Goal: Ask a question

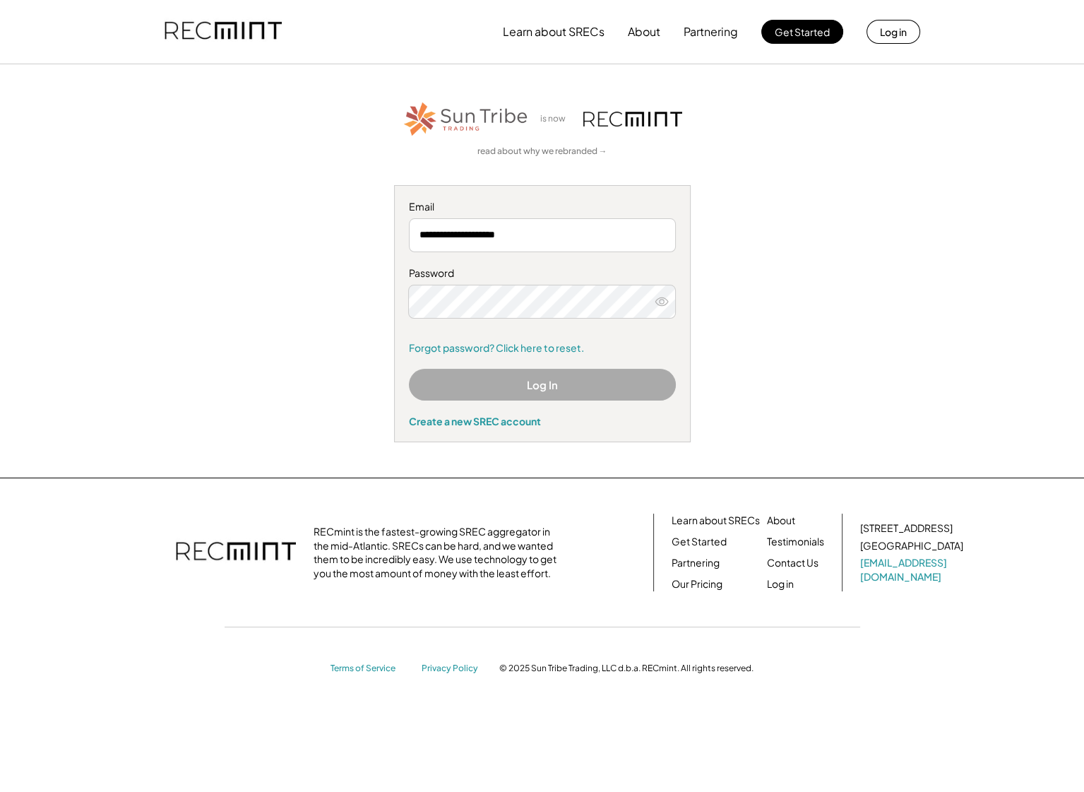
click at [663, 300] on icon at bounding box center [662, 302] width 14 height 14
click at [667, 302] on use at bounding box center [661, 301] width 13 height 8
click at [605, 385] on button "Log In" at bounding box center [542, 385] width 267 height 32
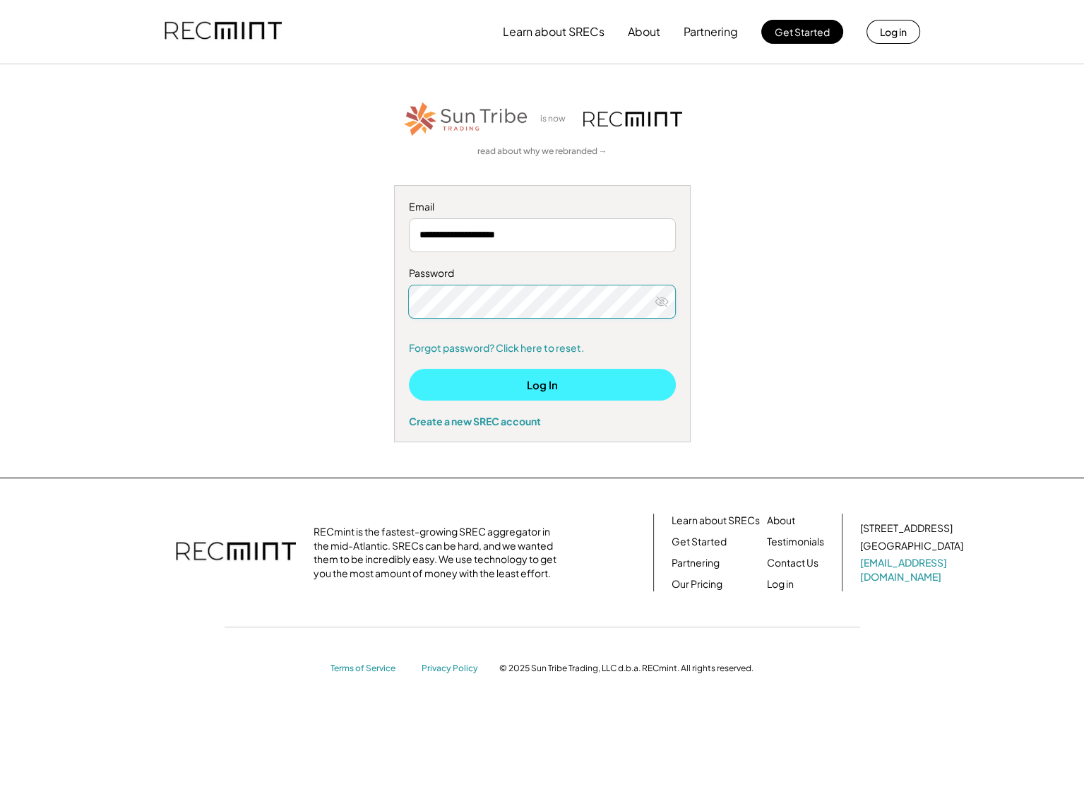
click at [522, 383] on button "Log In" at bounding box center [542, 385] width 267 height 32
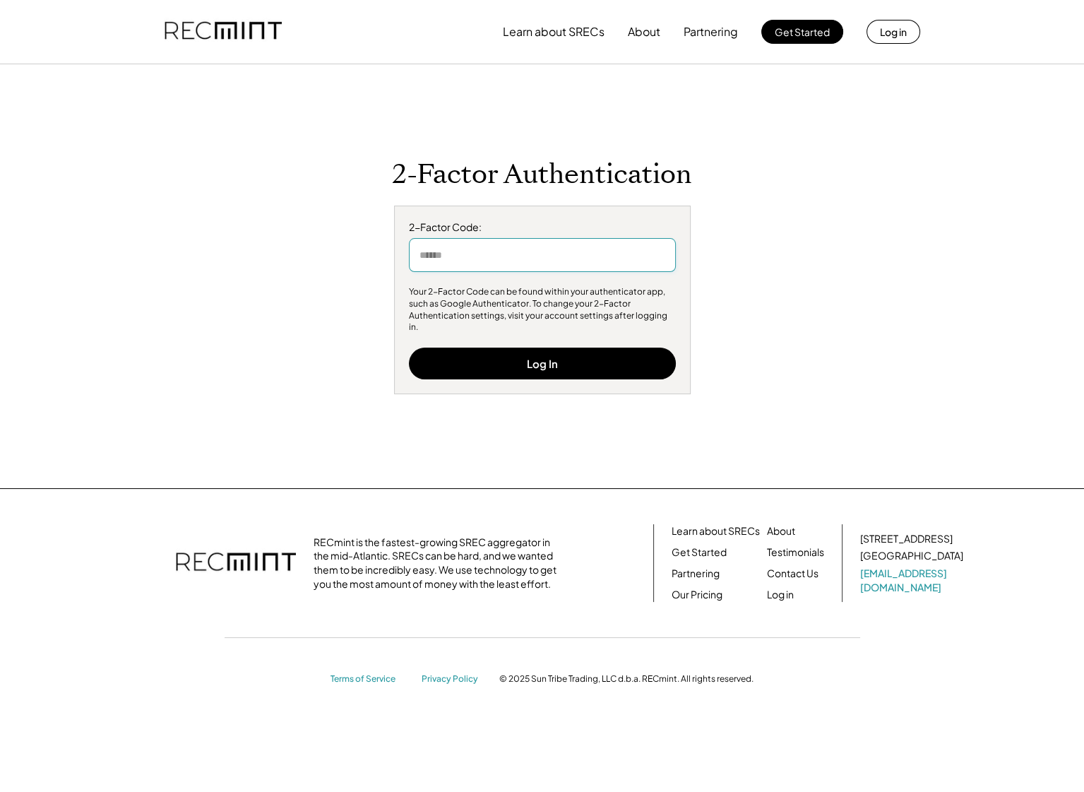
click at [533, 260] on input "input" at bounding box center [542, 255] width 267 height 34
click at [641, 260] on input "input" at bounding box center [542, 255] width 267 height 34
type input "******"
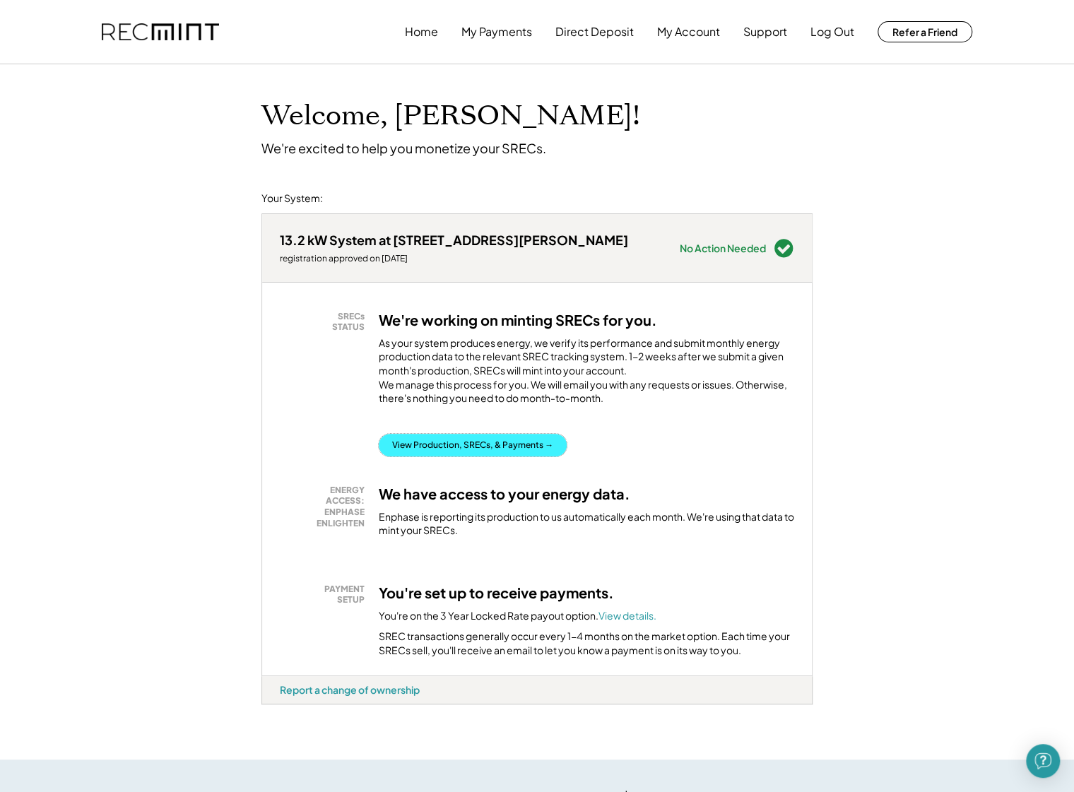
click at [539, 456] on button "View Production, SRECs, & Payments →" at bounding box center [473, 445] width 188 height 23
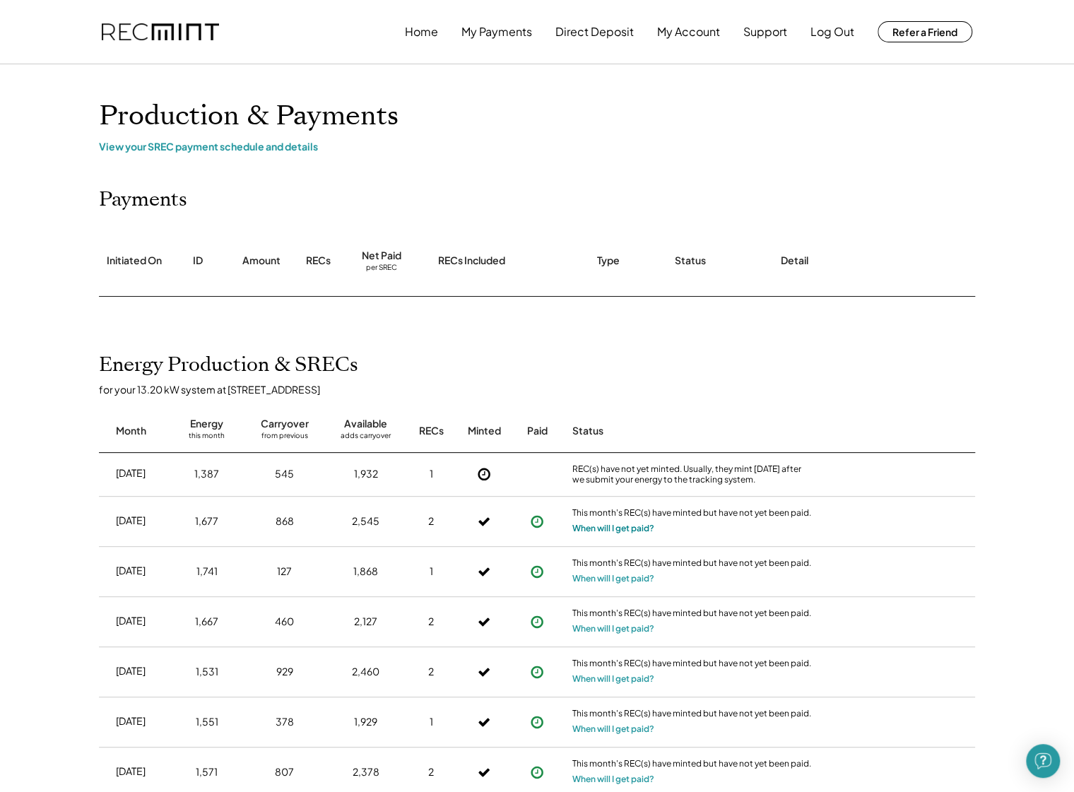
click at [620, 530] on button "When will I get paid?" at bounding box center [613, 528] width 82 height 14
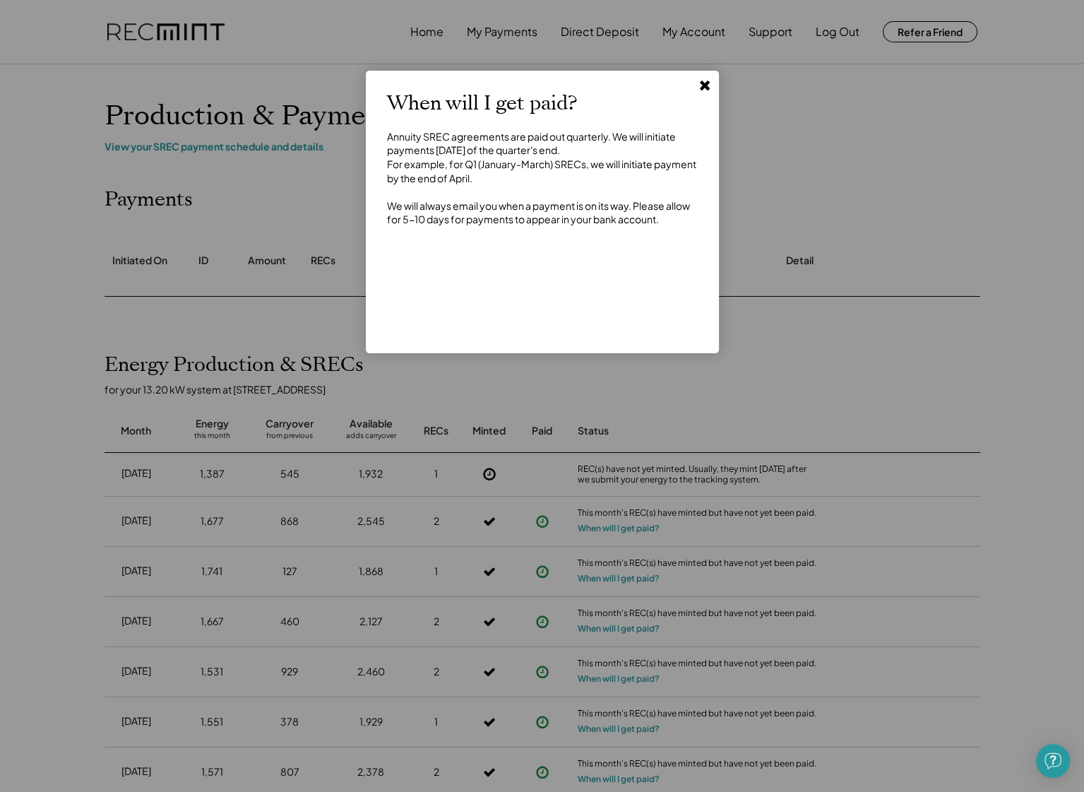
click at [706, 79] on icon at bounding box center [705, 85] width 14 height 14
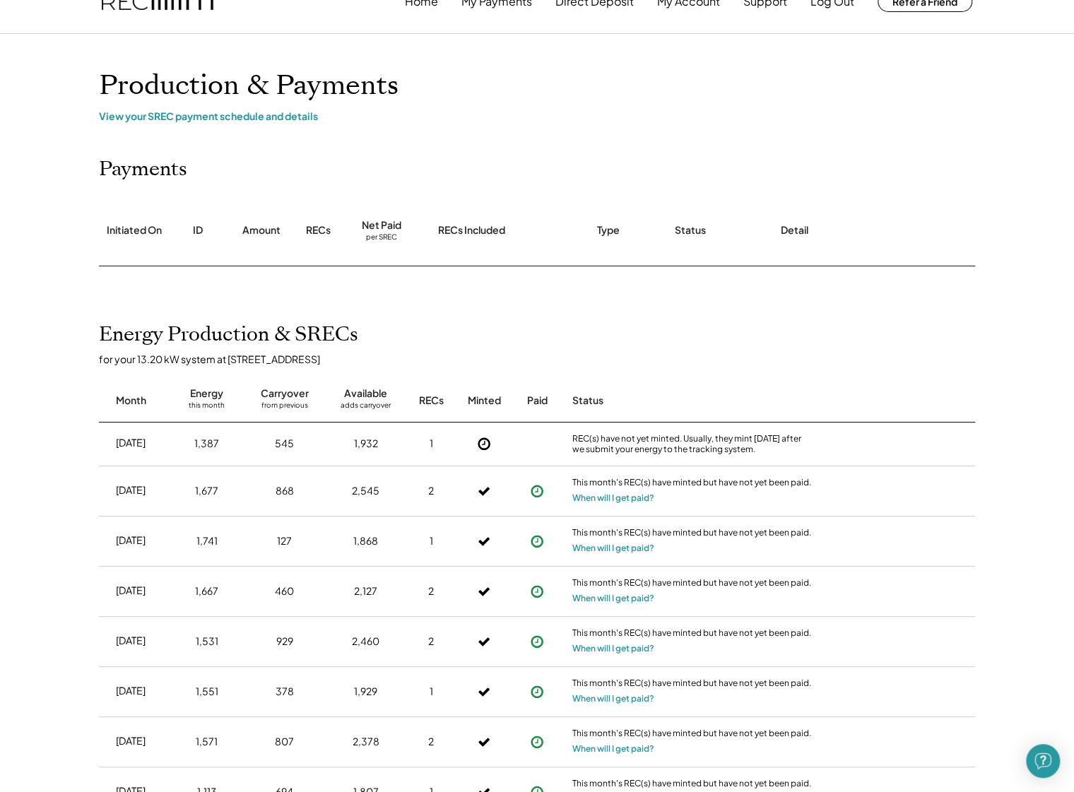
scroll to position [141, 0]
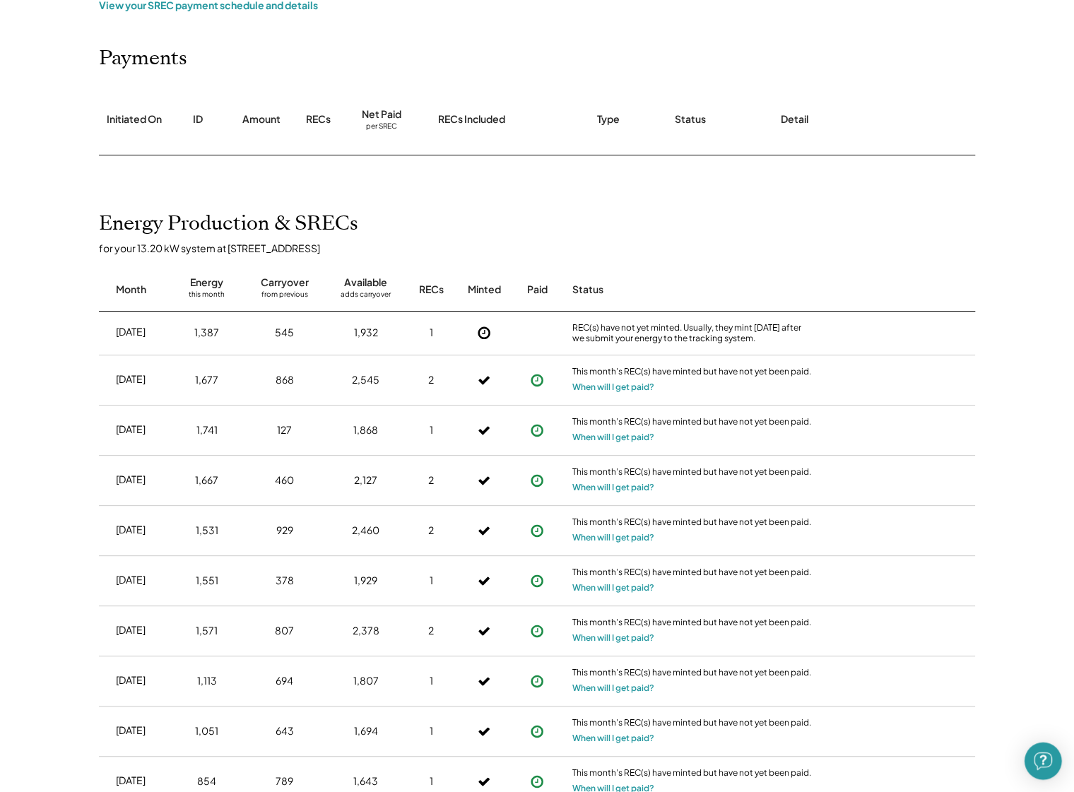
click at [1046, 767] on img "Open Intercom Messenger" at bounding box center [1042, 761] width 18 height 18
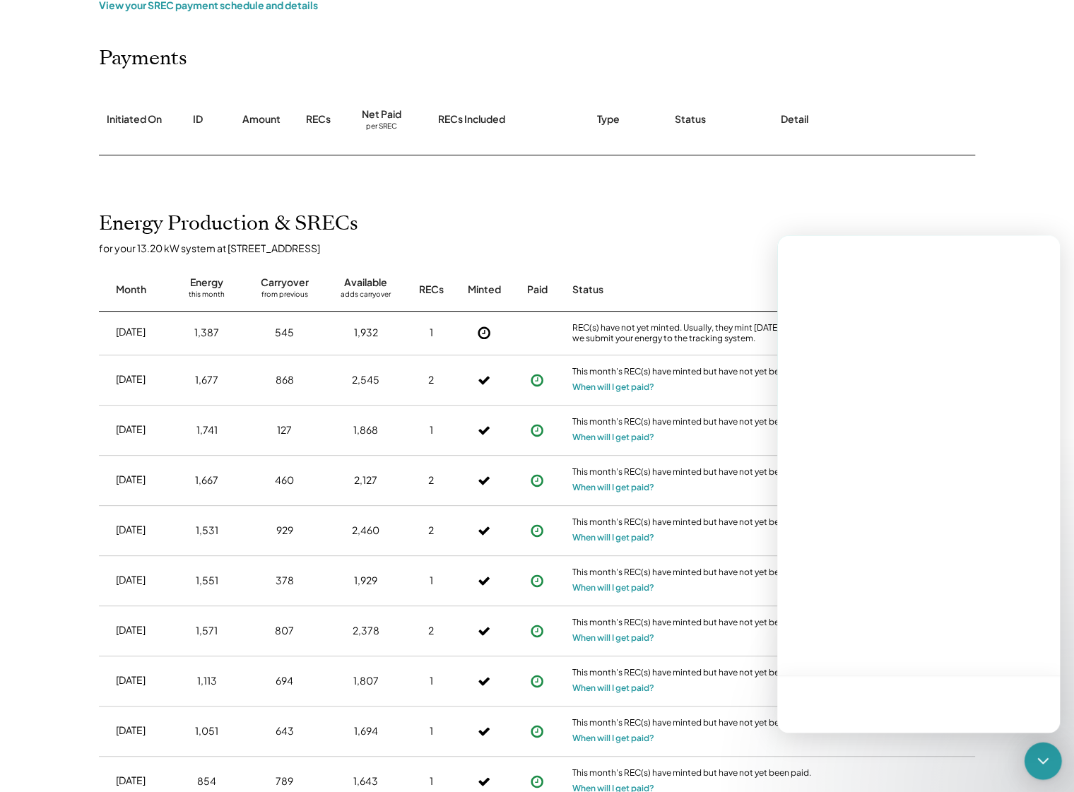
scroll to position [0, 0]
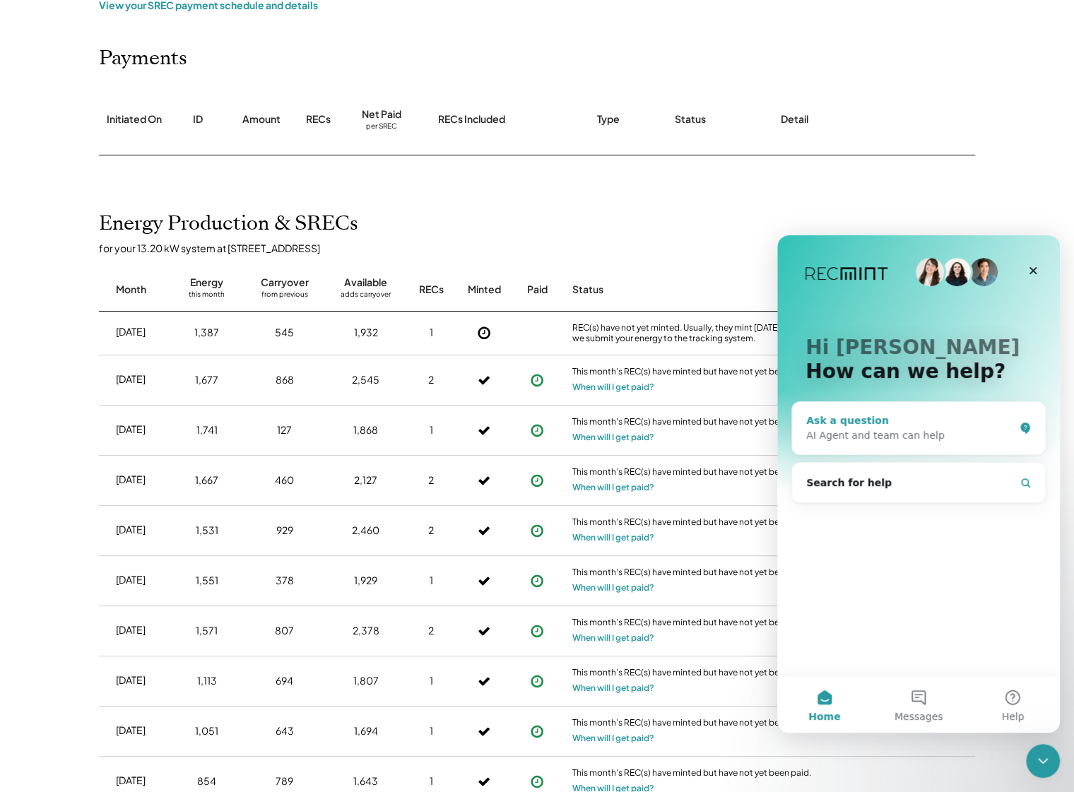
click at [898, 441] on div "AI Agent and team can help" at bounding box center [910, 435] width 208 height 15
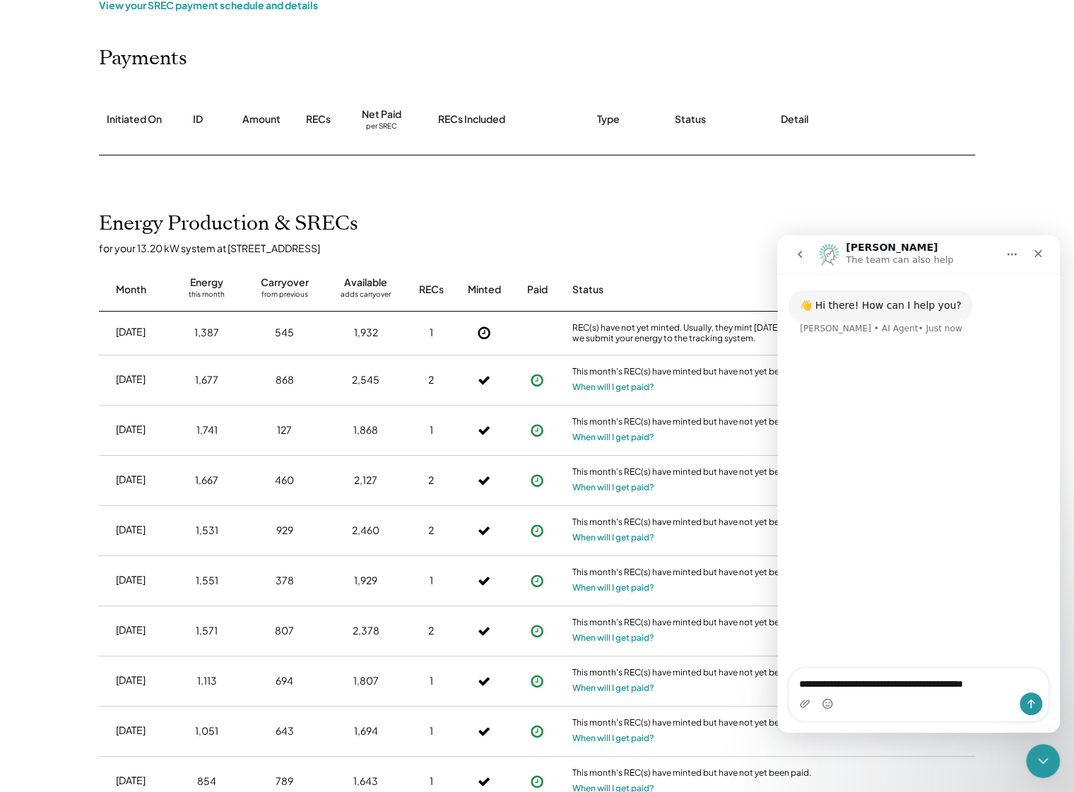
type textarea "**********"
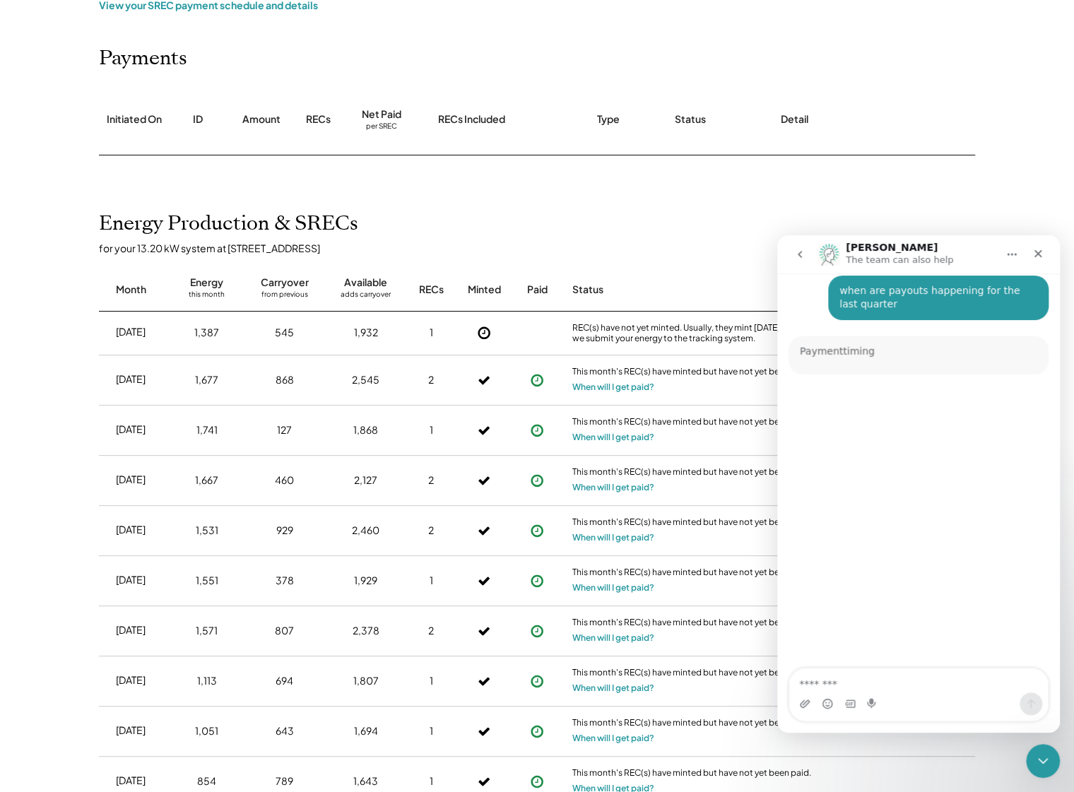
scroll to position [63, 0]
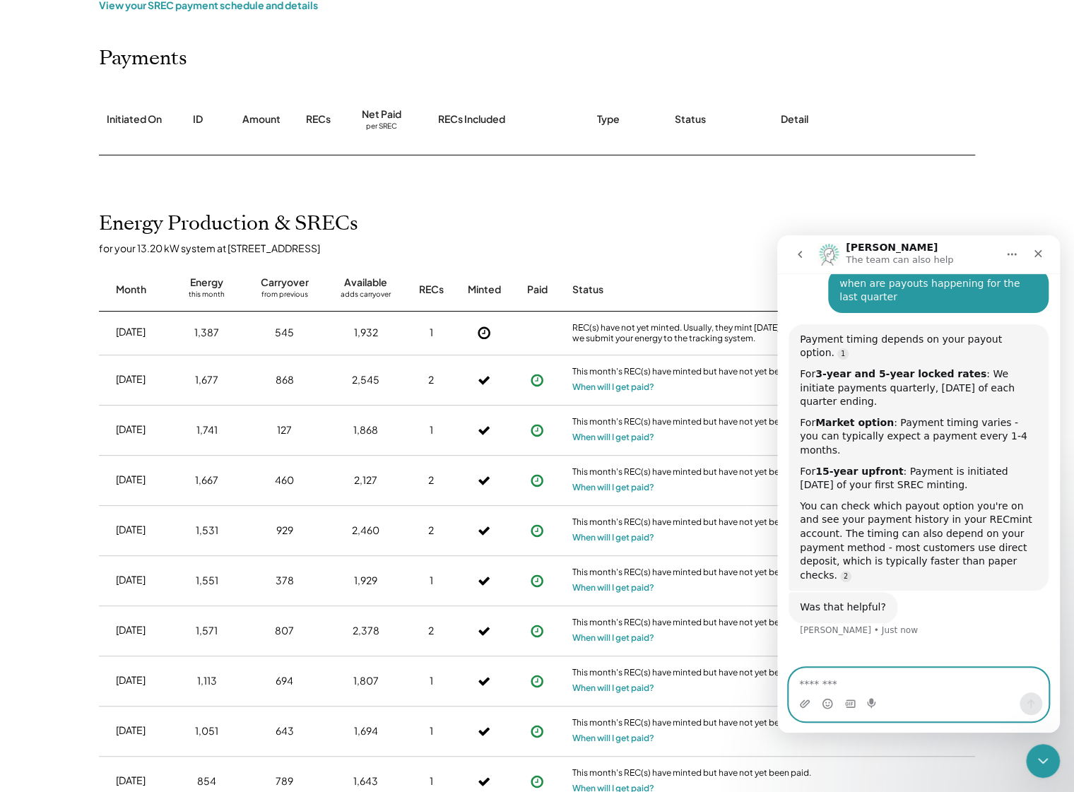
click at [876, 682] on textarea "Message…" at bounding box center [918, 680] width 259 height 24
type textarea "**********"
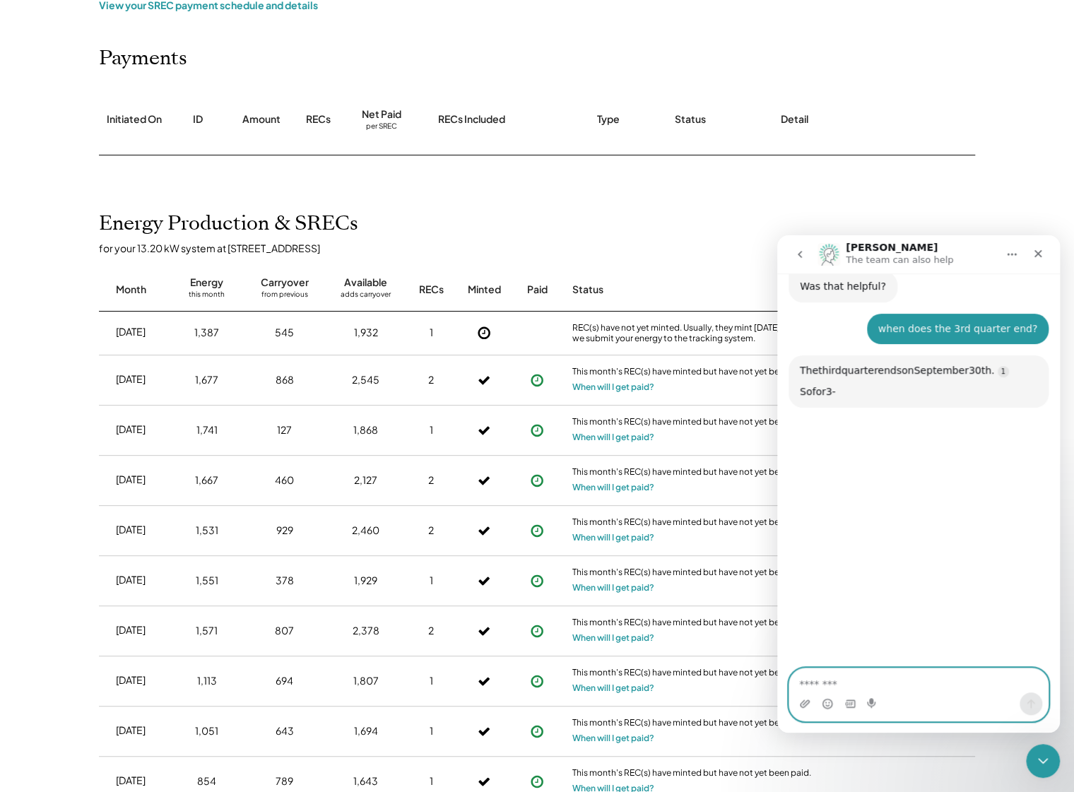
scroll to position [387, 0]
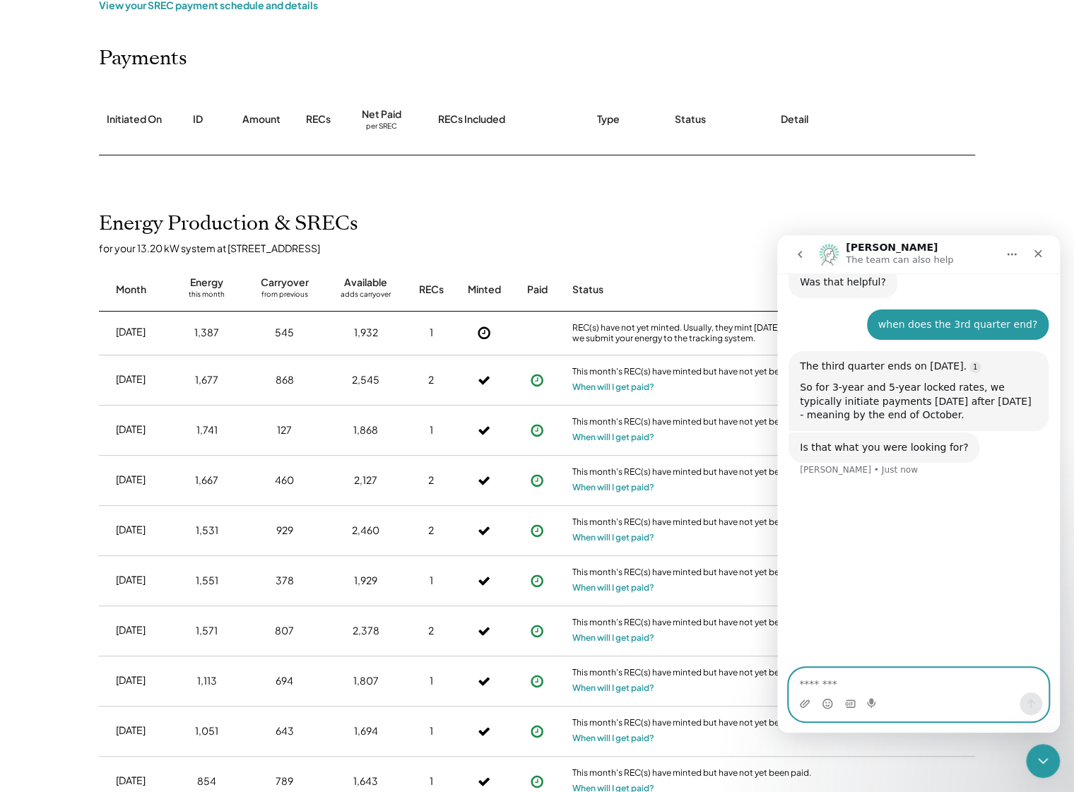
click at [852, 677] on textarea "Message…" at bounding box center [918, 680] width 259 height 24
type textarea "***"
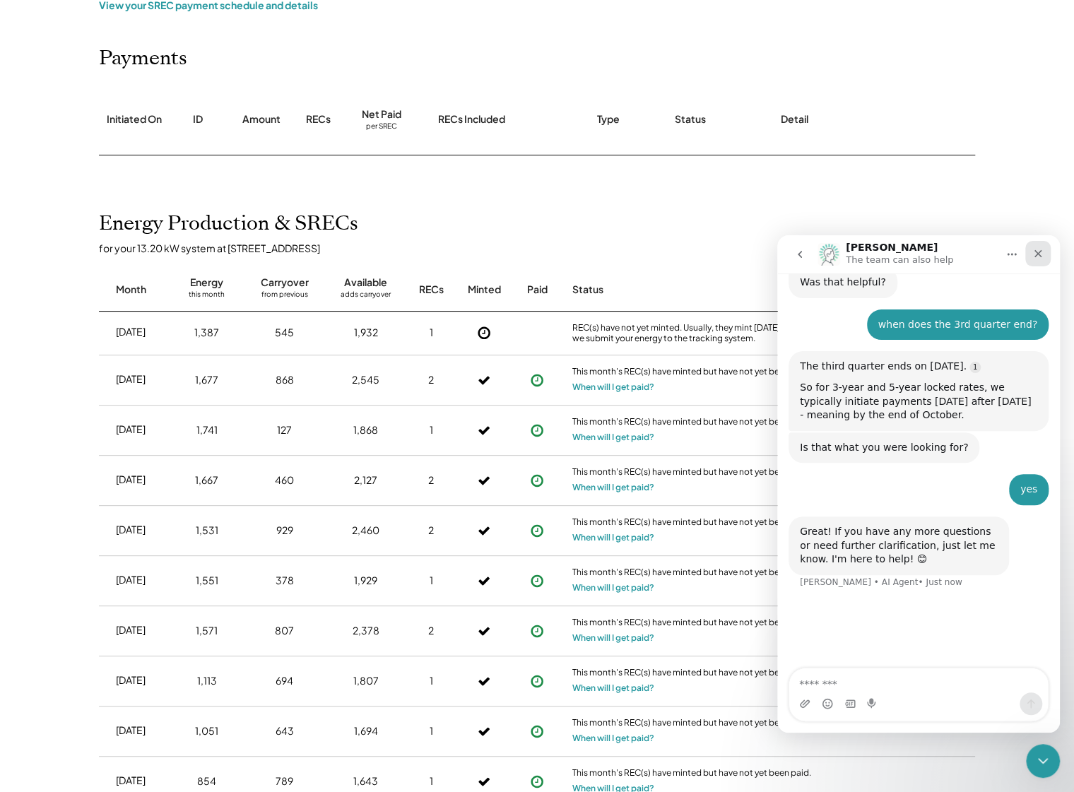
click at [1033, 254] on icon "Close" at bounding box center [1037, 253] width 11 height 11
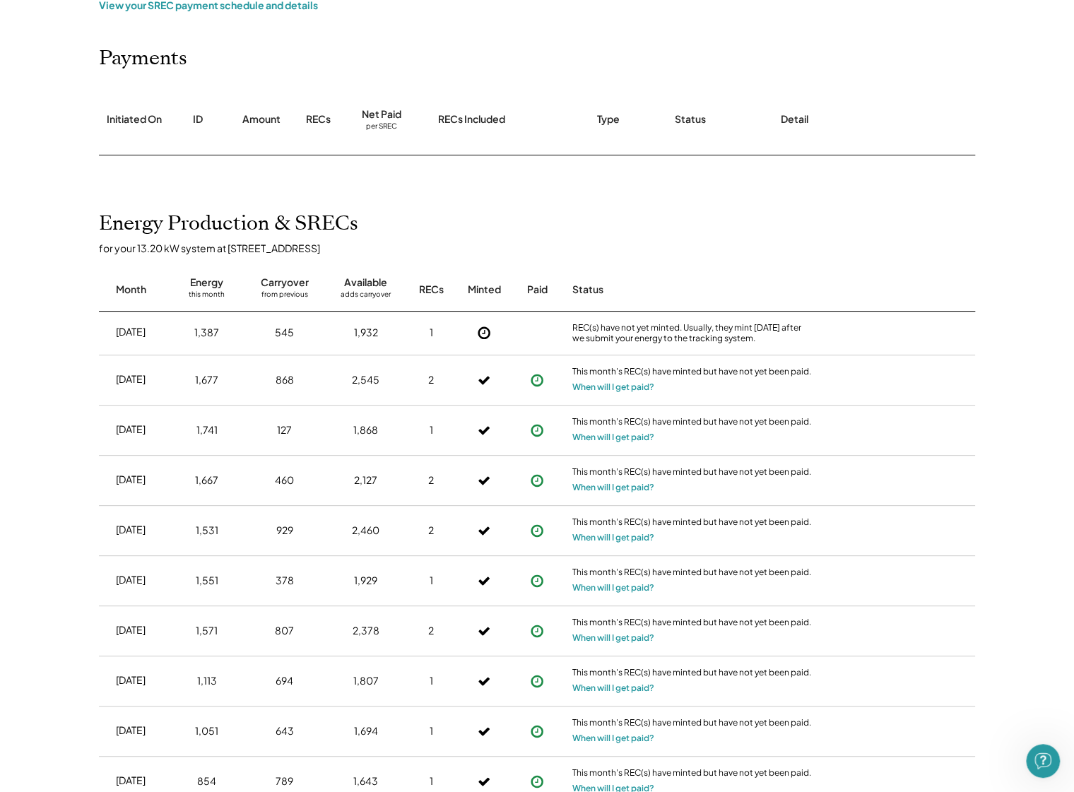
scroll to position [283, 0]
